Goal: Transaction & Acquisition: Book appointment/travel/reservation

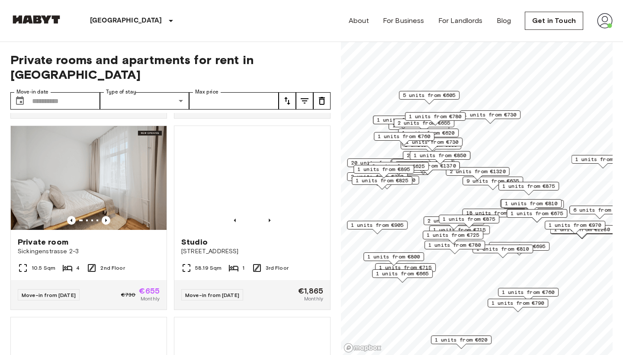
scroll to position [1909, 0]
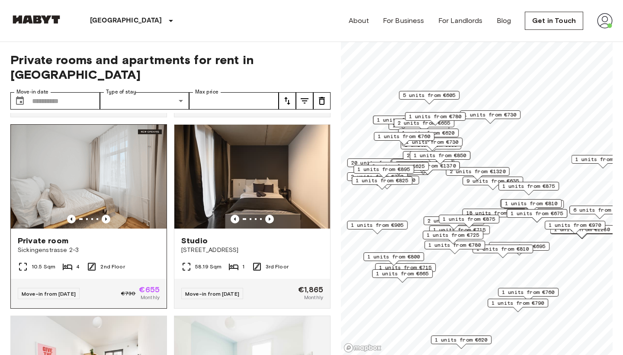
click at [148, 171] on img at bounding box center [89, 177] width 156 height 104
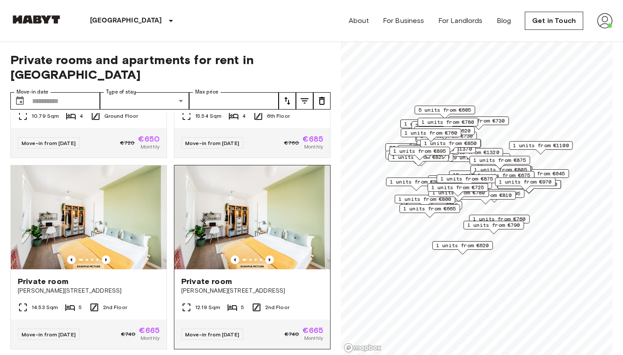
scroll to position [2253, 0]
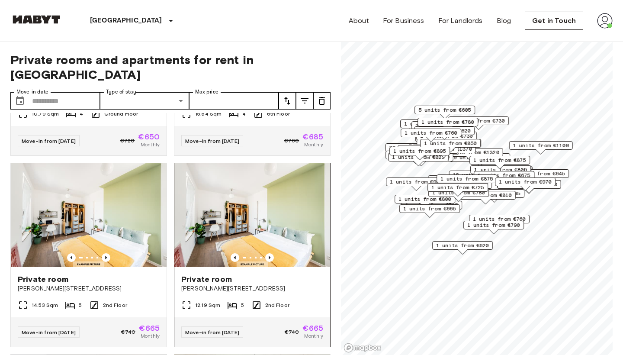
click at [260, 317] on div "Move-in from [DATE] €740 €665 Monthly" at bounding box center [252, 331] width 156 height 29
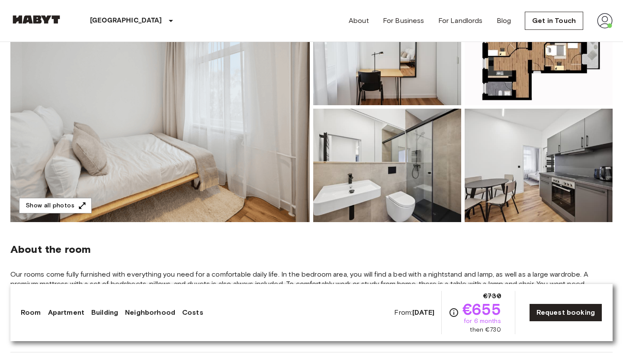
scroll to position [114, 0]
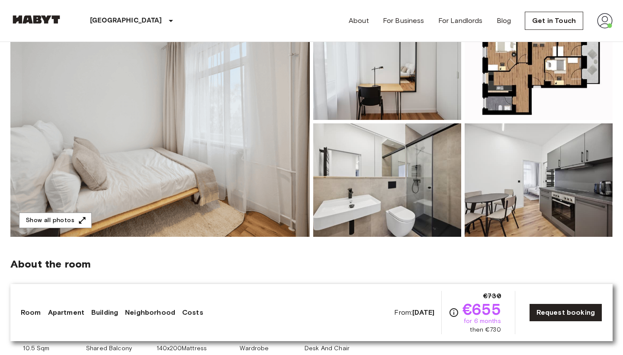
click at [230, 195] on img at bounding box center [160, 121] width 300 height 230
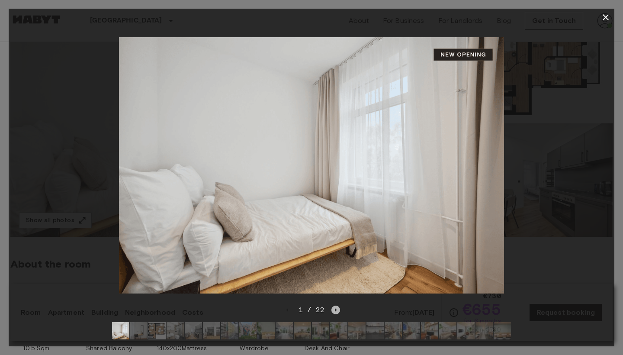
click at [339, 312] on icon "Next image" at bounding box center [336, 310] width 9 height 9
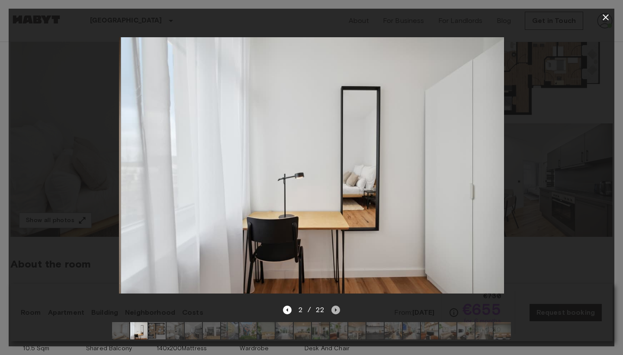
click at [339, 313] on icon "Next image" at bounding box center [336, 310] width 9 height 9
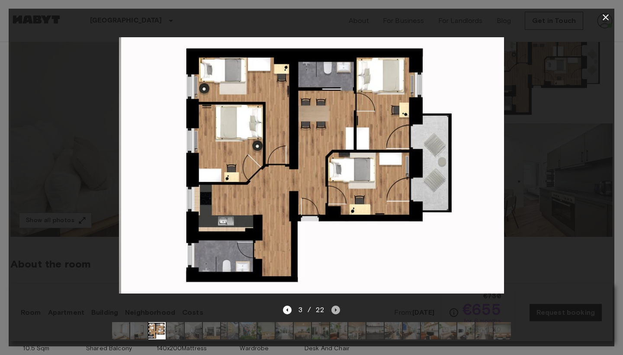
click at [339, 313] on icon "Next image" at bounding box center [336, 310] width 9 height 9
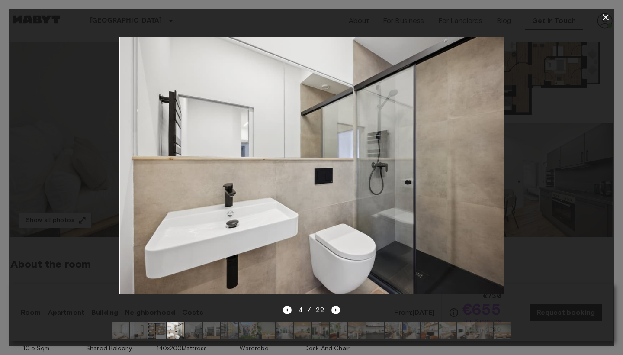
click at [340, 313] on div "4 / 22" at bounding box center [312, 326] width 606 height 42
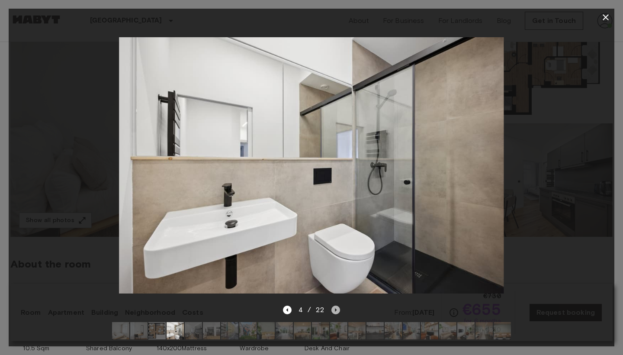
click at [338, 310] on icon "Next image" at bounding box center [336, 310] width 9 height 9
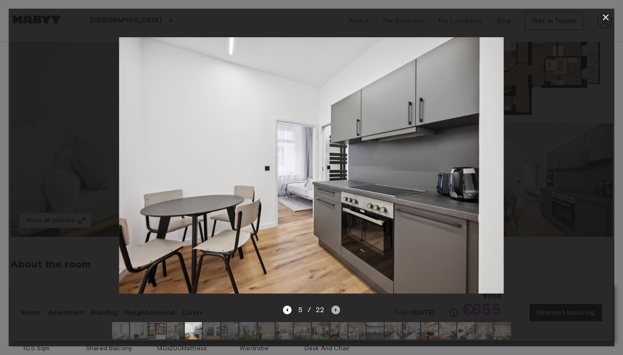
click at [338, 310] on icon "Next image" at bounding box center [336, 310] width 9 height 9
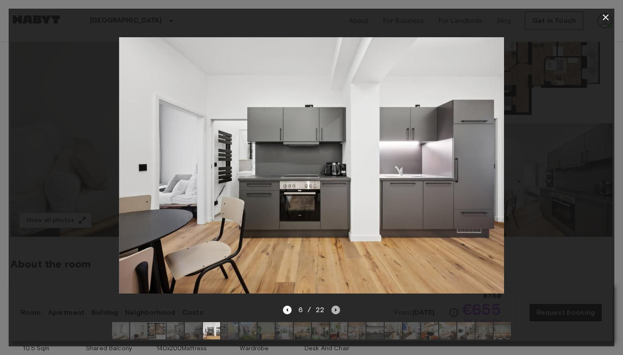
click at [338, 310] on icon "Next image" at bounding box center [336, 310] width 9 height 9
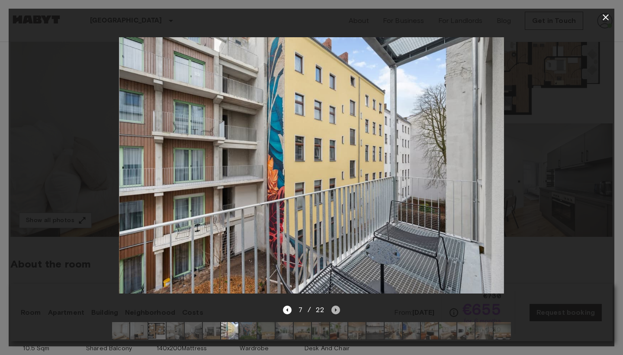
click at [338, 310] on icon "Next image" at bounding box center [336, 310] width 9 height 9
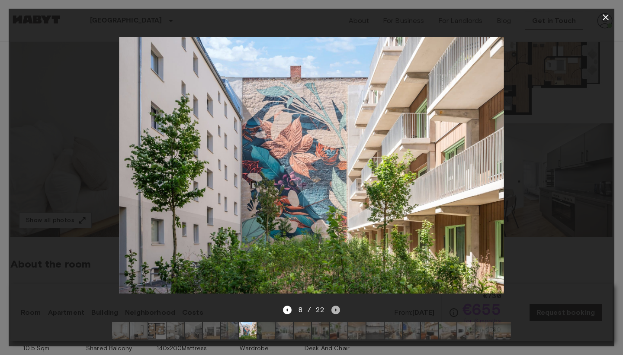
click at [338, 310] on icon "Next image" at bounding box center [336, 310] width 9 height 9
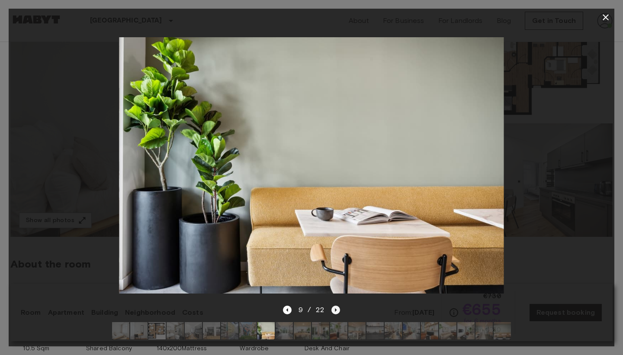
click at [338, 310] on icon "Next image" at bounding box center [336, 310] width 9 height 9
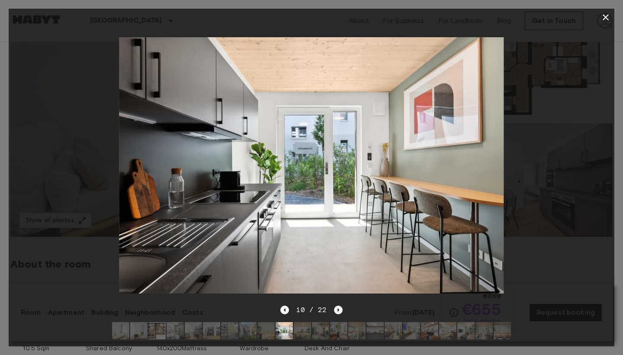
click at [338, 310] on icon "Next image" at bounding box center [339, 309] width 2 height 3
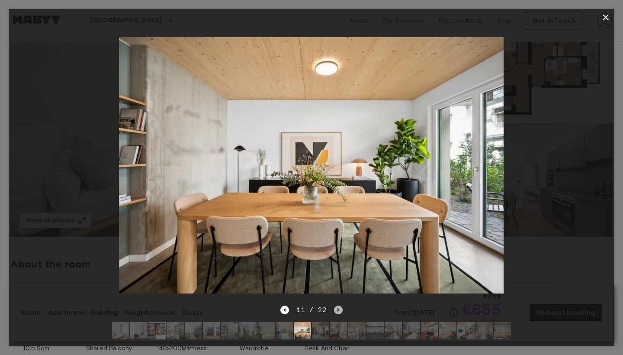
click at [338, 310] on icon "Next image" at bounding box center [339, 309] width 2 height 3
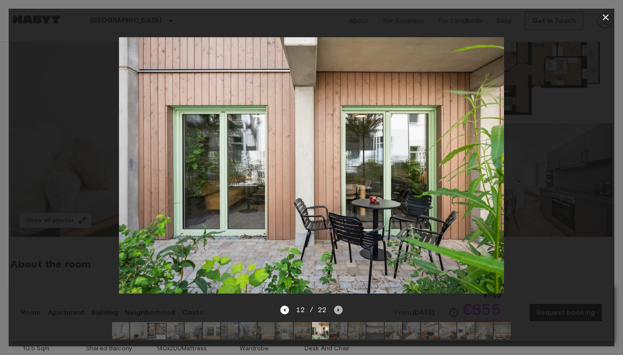
click at [338, 310] on icon "Next image" at bounding box center [339, 309] width 2 height 3
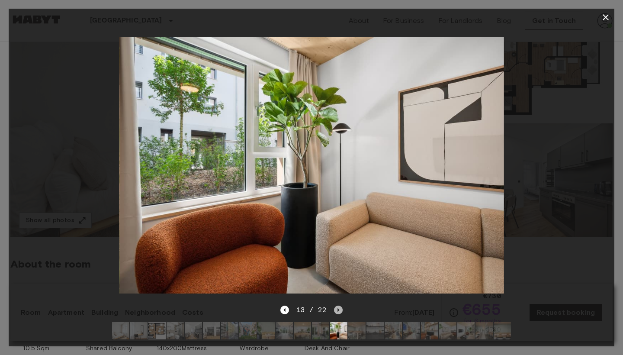
click at [339, 309] on icon "Next image" at bounding box center [338, 310] width 9 height 9
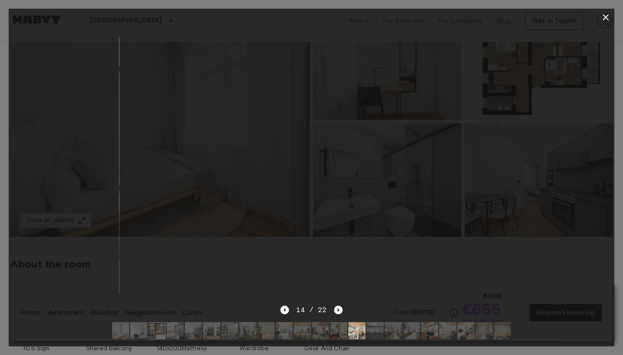
click at [339, 311] on icon "Next image" at bounding box center [338, 310] width 9 height 9
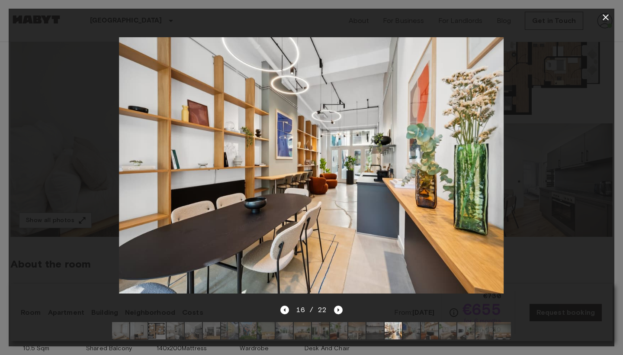
click at [342, 310] on div "16 / 22" at bounding box center [312, 326] width 606 height 42
click at [340, 310] on icon "Next image" at bounding box center [338, 310] width 9 height 9
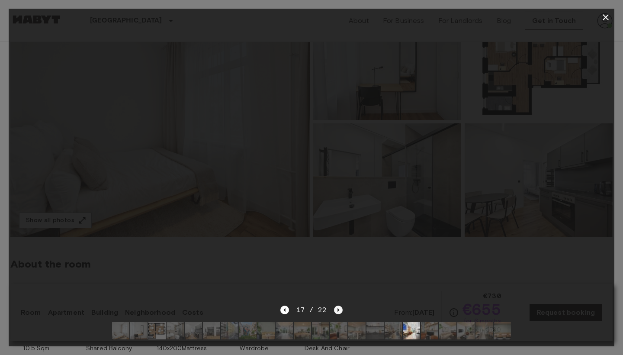
click at [340, 310] on icon "Next image" at bounding box center [338, 310] width 9 height 9
click at [339, 310] on icon "Next image" at bounding box center [338, 310] width 9 height 9
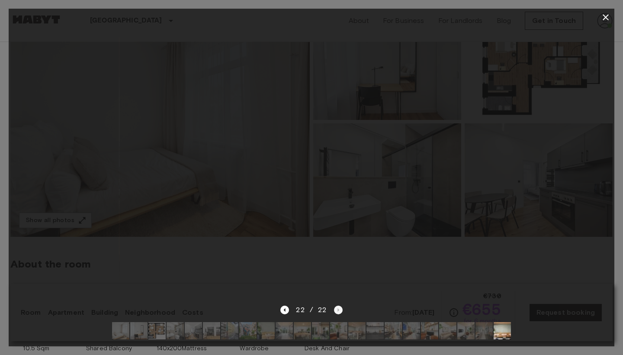
click at [339, 310] on div "22 / 22" at bounding box center [312, 310] width 62 height 10
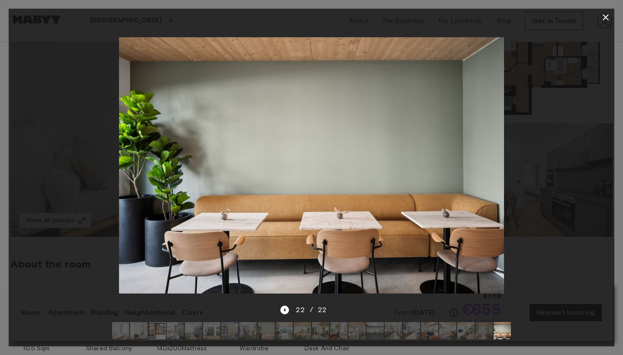
click at [581, 163] on div at bounding box center [312, 165] width 606 height 279
click at [610, 16] on icon "button" at bounding box center [606, 17] width 10 height 10
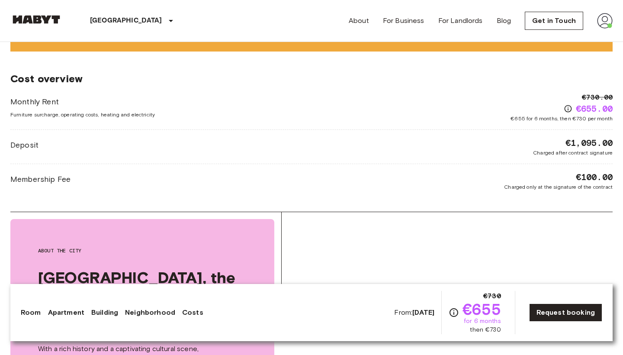
scroll to position [1414, 0]
